Goal: Task Accomplishment & Management: Manage account settings

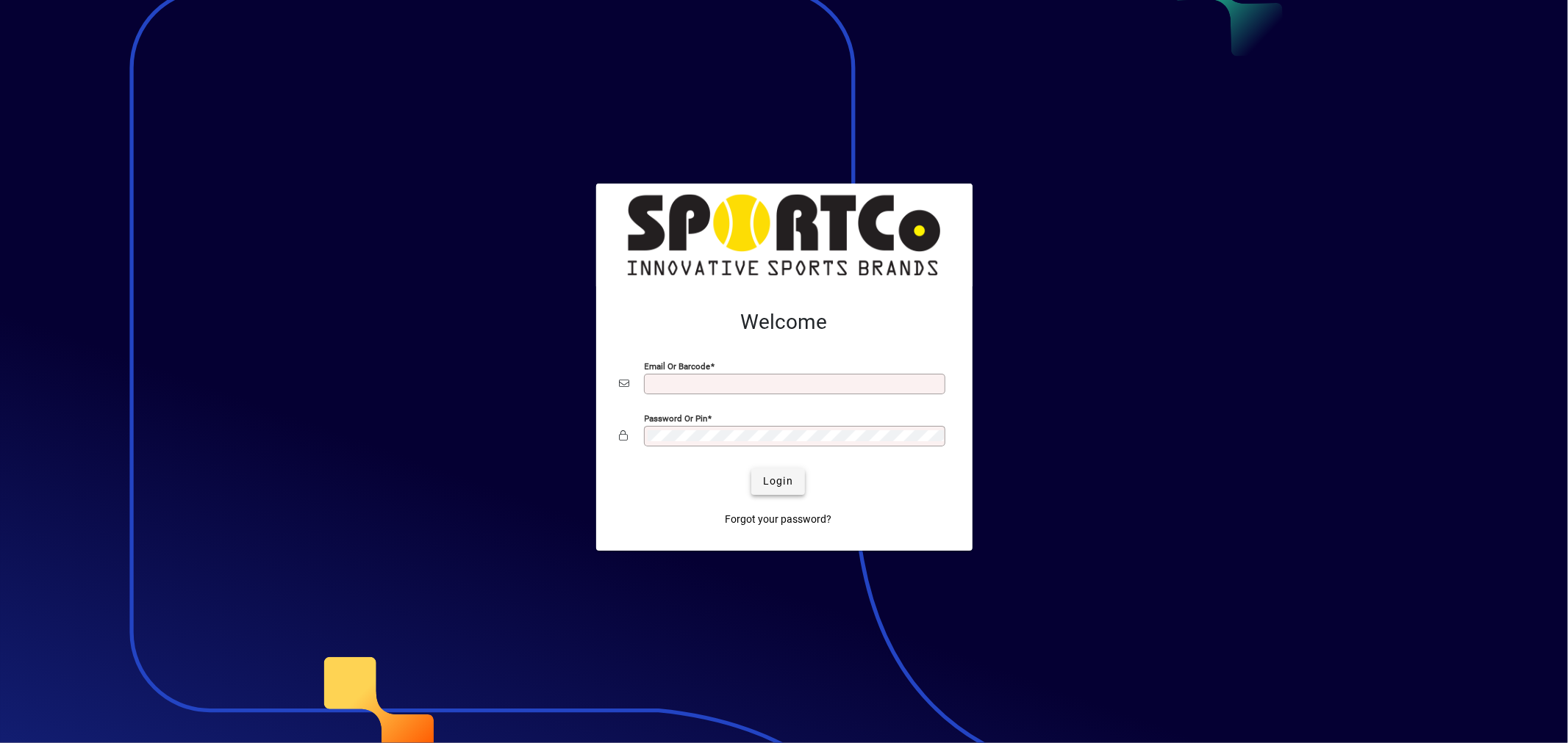
type input "**********"
click at [769, 473] on span "submit" at bounding box center [778, 481] width 54 height 35
type input "**********"
click at [780, 479] on span "Login" at bounding box center [778, 481] width 30 height 15
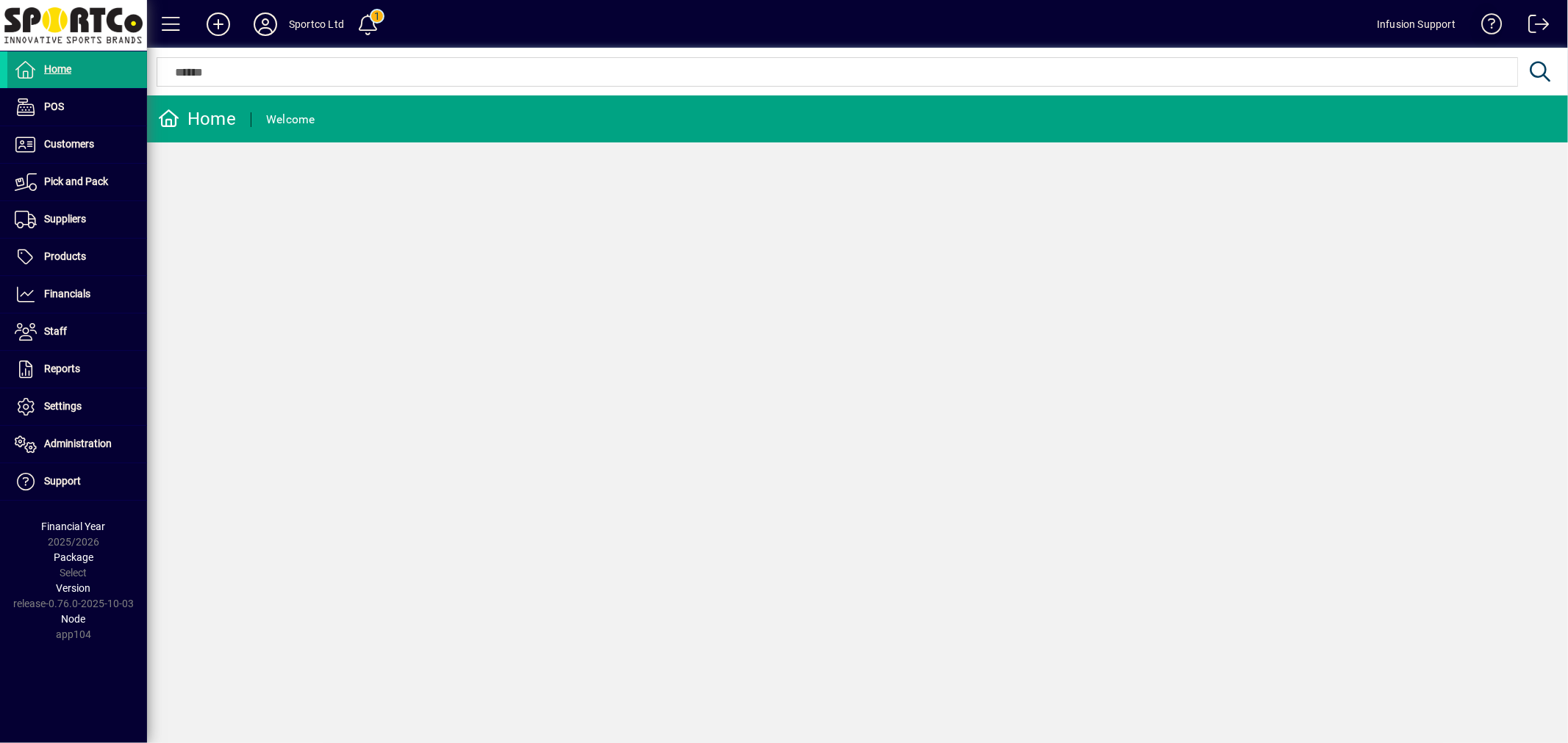
click at [1492, 22] on span at bounding box center [1485, 26] width 35 height 35
click at [268, 22] on icon at bounding box center [265, 25] width 29 height 24
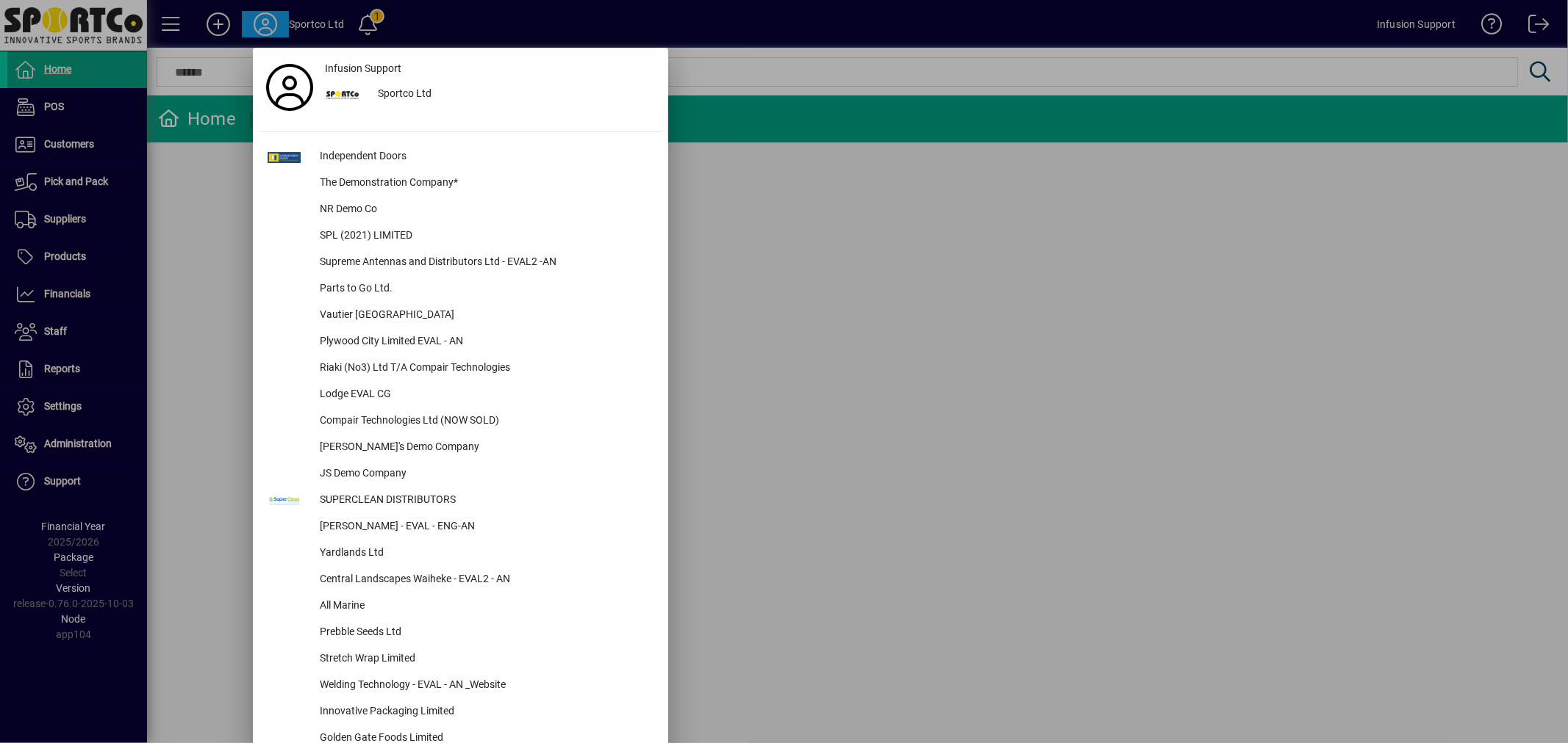
scroll to position [2767, 0]
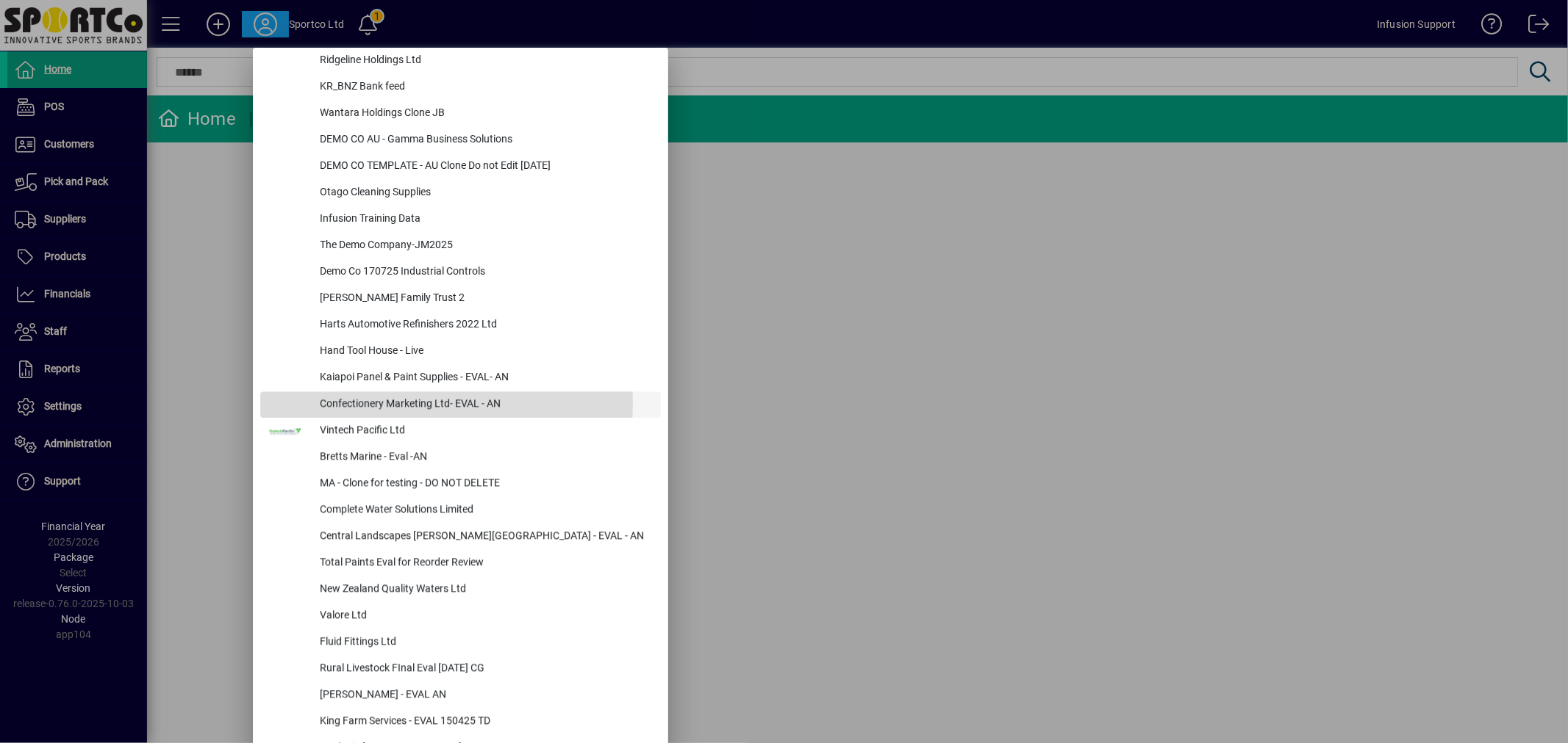
click at [393, 401] on div "Confectionery Marketing Ltd- EVAL - AN" at bounding box center [484, 404] width 353 height 26
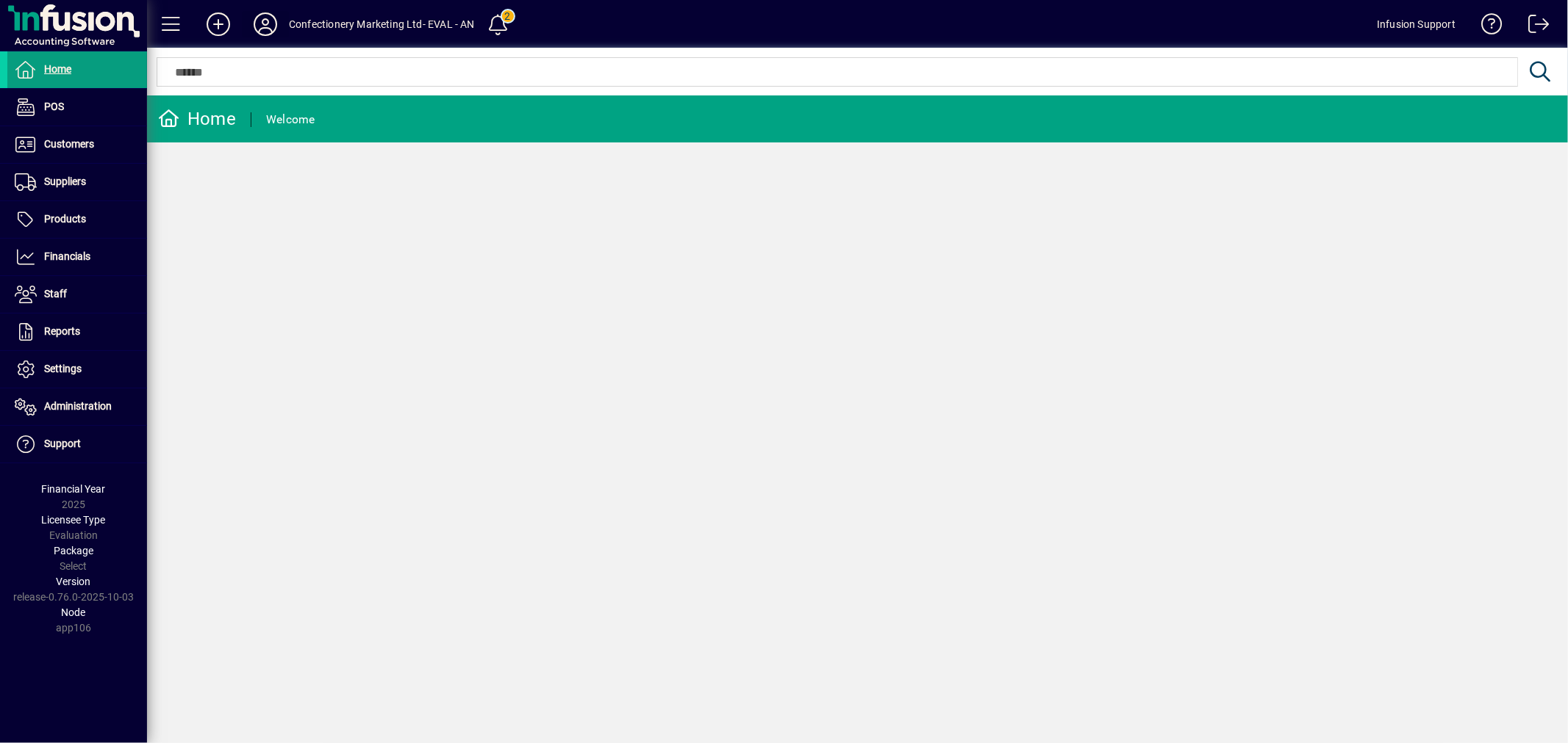
click at [267, 16] on icon at bounding box center [265, 25] width 29 height 24
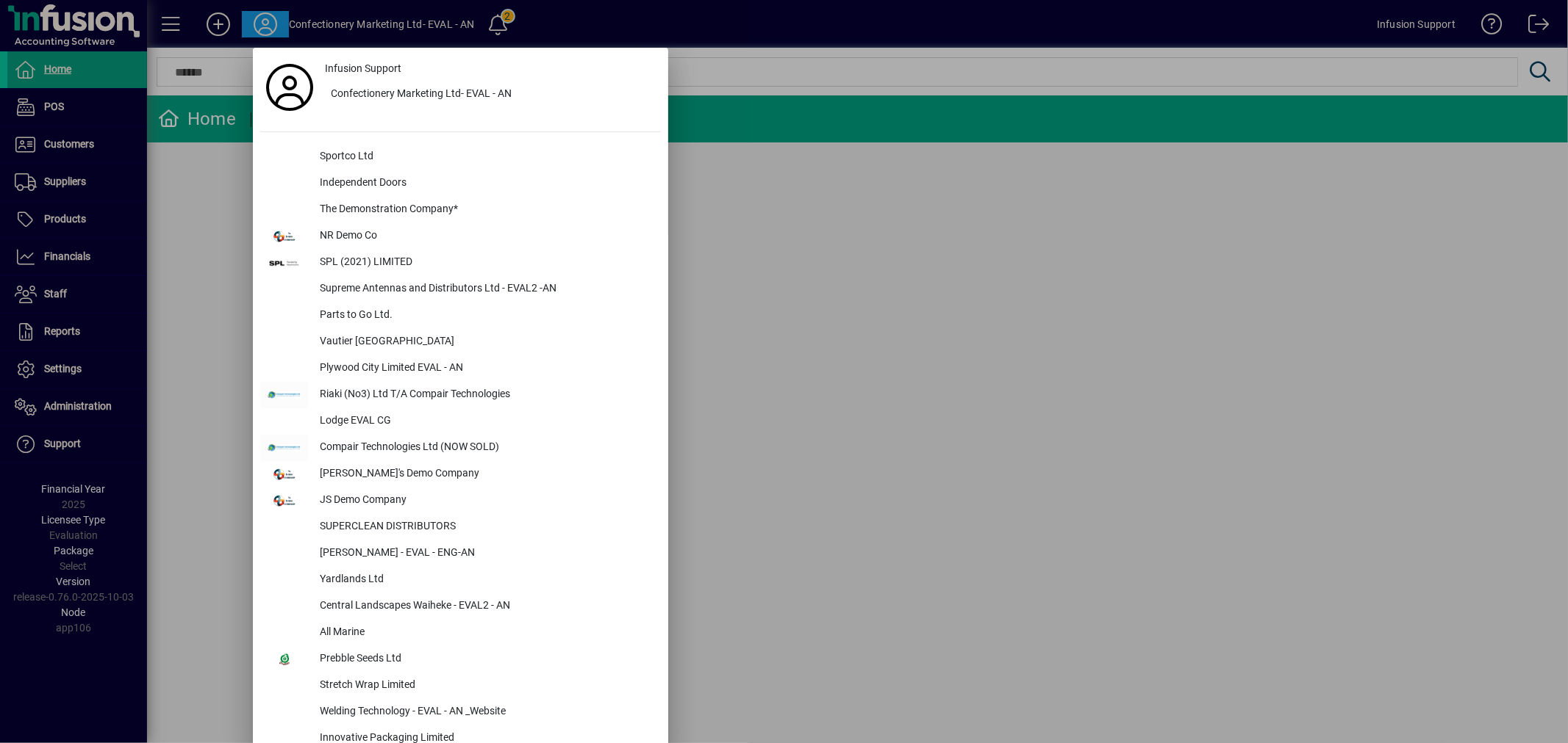
scroll to position [3164, 0]
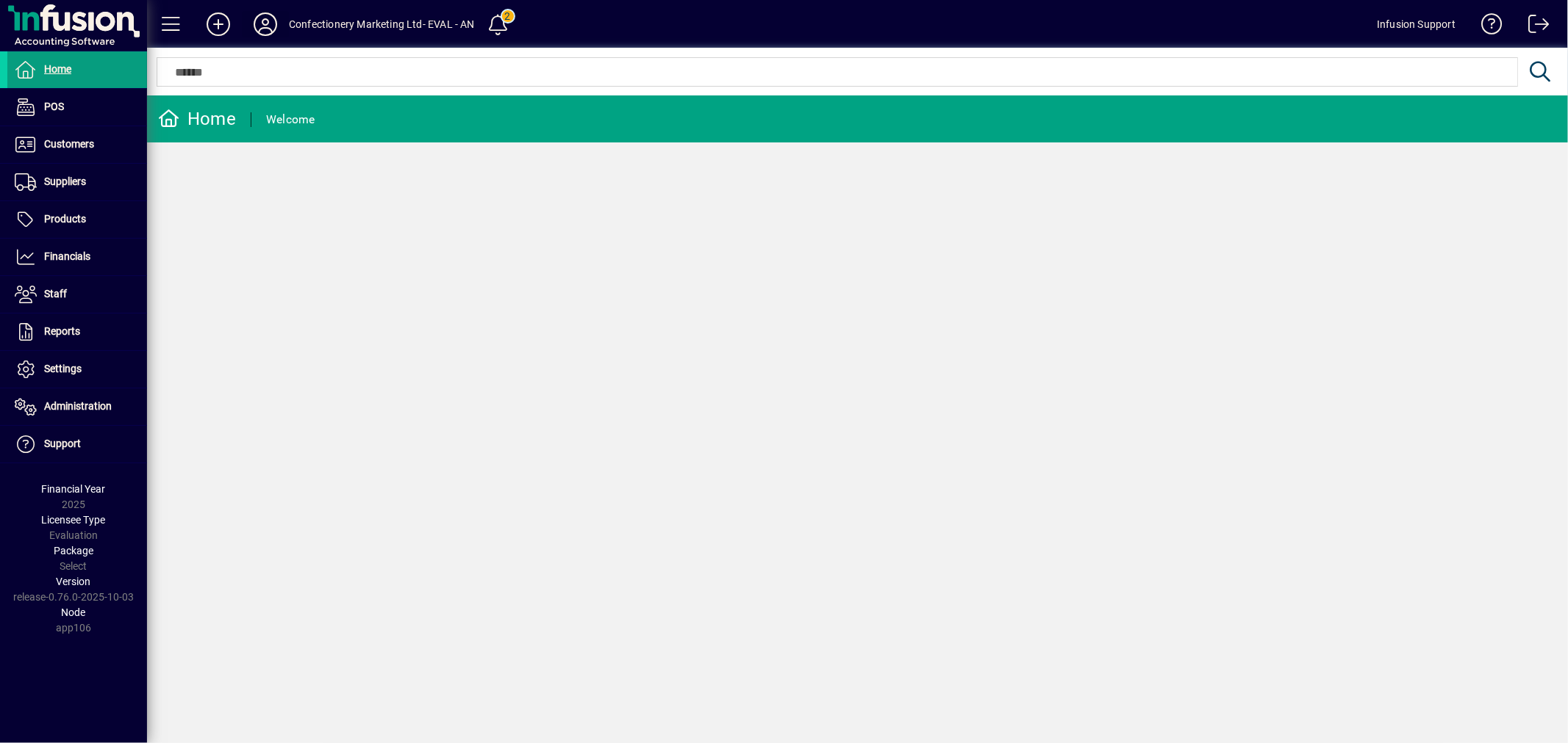
click at [268, 20] on icon at bounding box center [265, 25] width 29 height 24
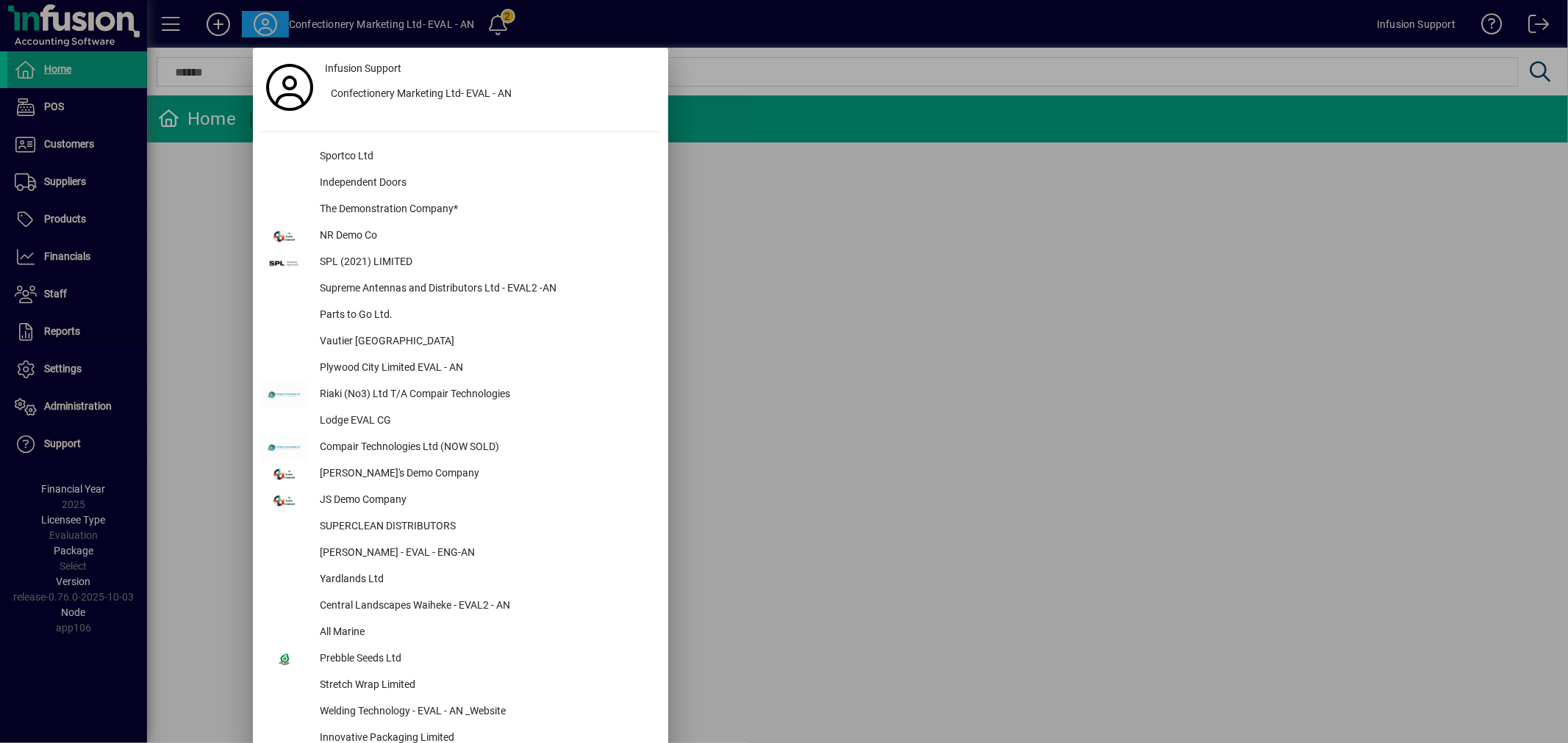
scroll to position [2926, 0]
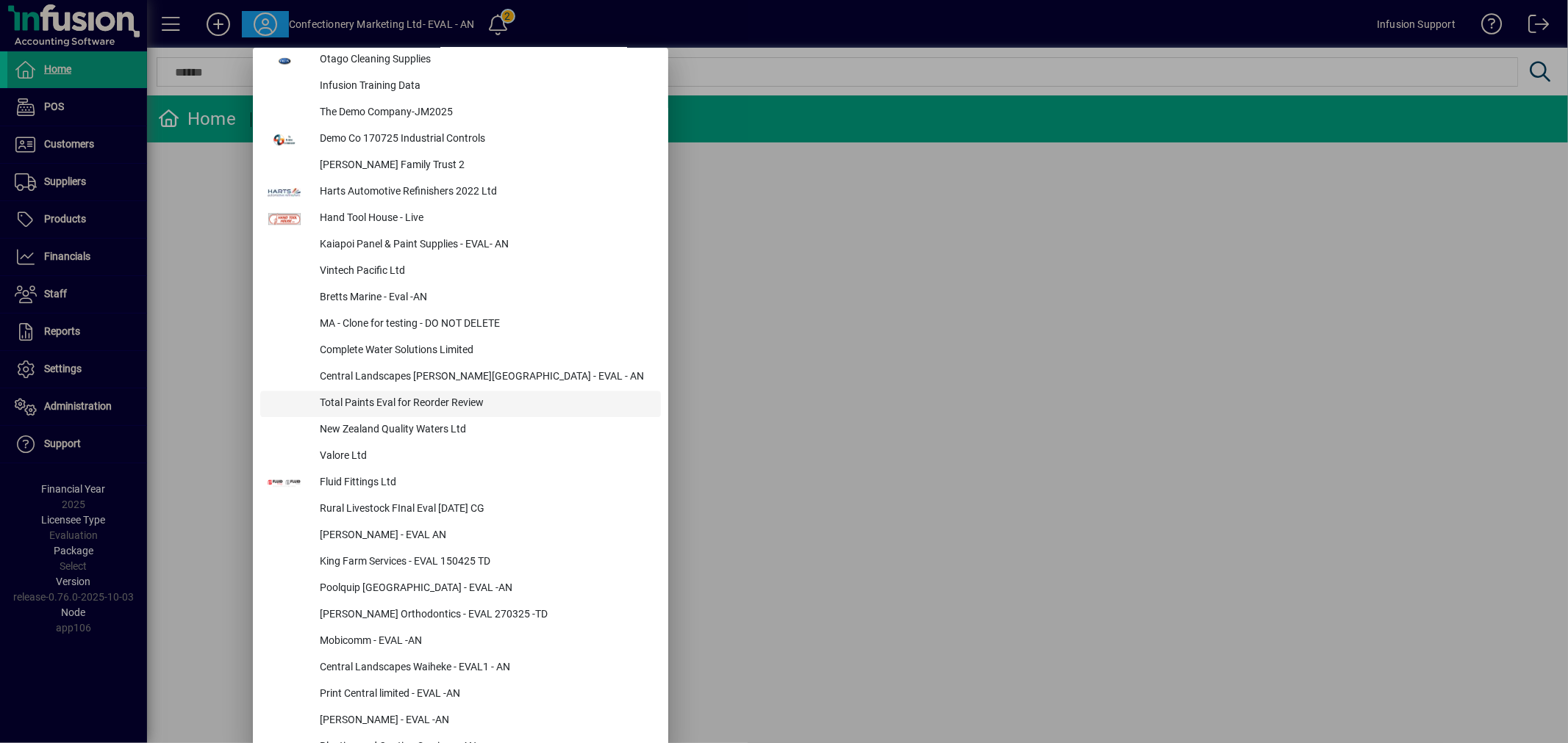
click at [385, 395] on div "Total Paints Eval for Reorder Review" at bounding box center [484, 403] width 353 height 26
